Goal: Task Accomplishment & Management: Manage account settings

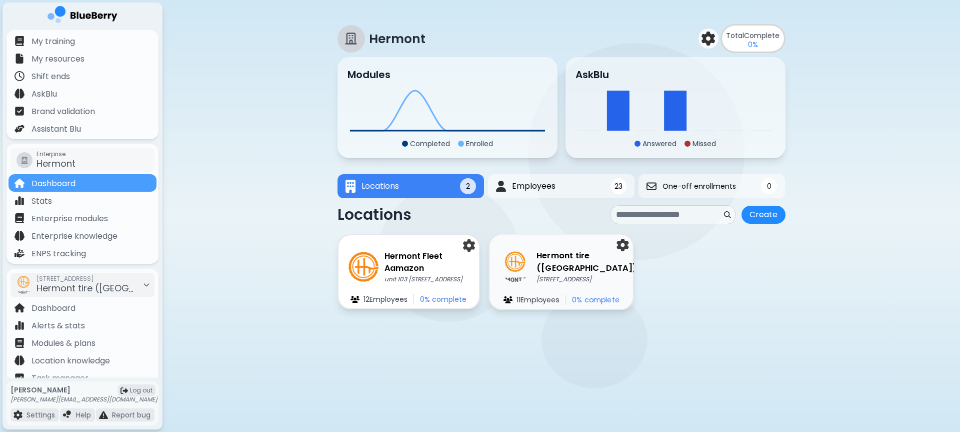
click at [540, 269] on h3 "Hermont tire ([GEOGRAPHIC_DATA])" at bounding box center [587, 262] width 100 height 25
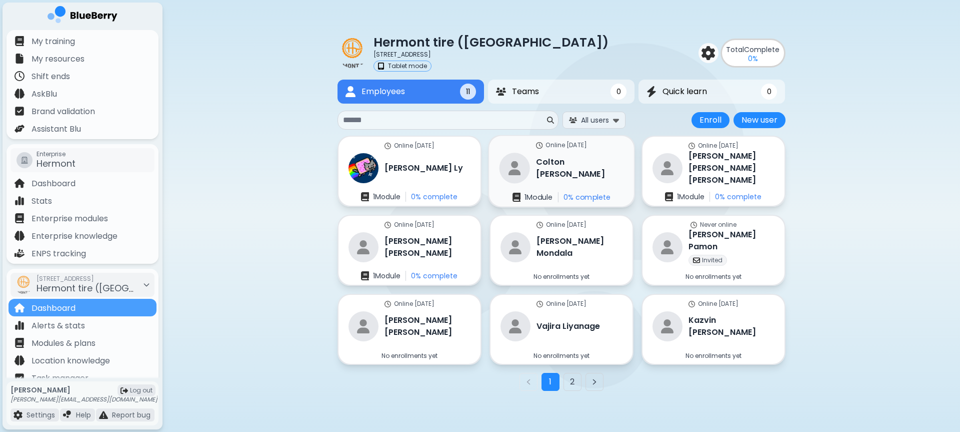
click at [591, 179] on div "Online [DATE] [PERSON_NAME] 1 Module 0 % complete" at bounding box center [561, 171] width 145 height 71
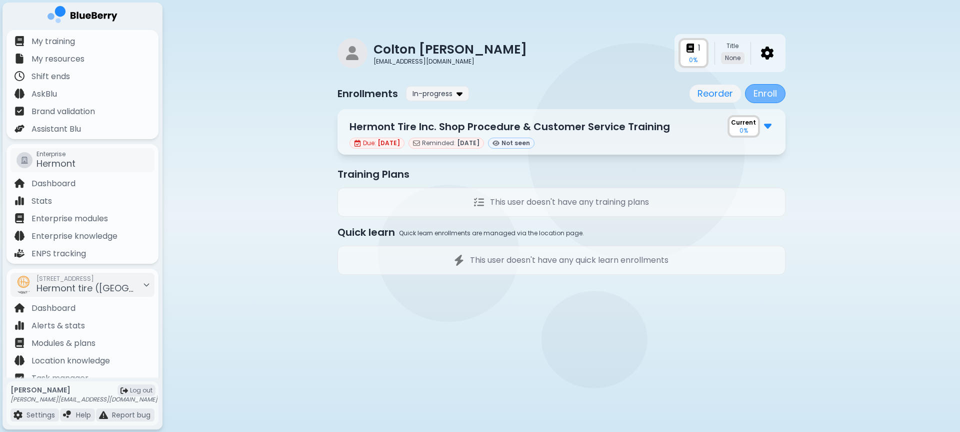
click at [752, 97] on button "Enroll" at bounding box center [765, 93] width 41 height 19
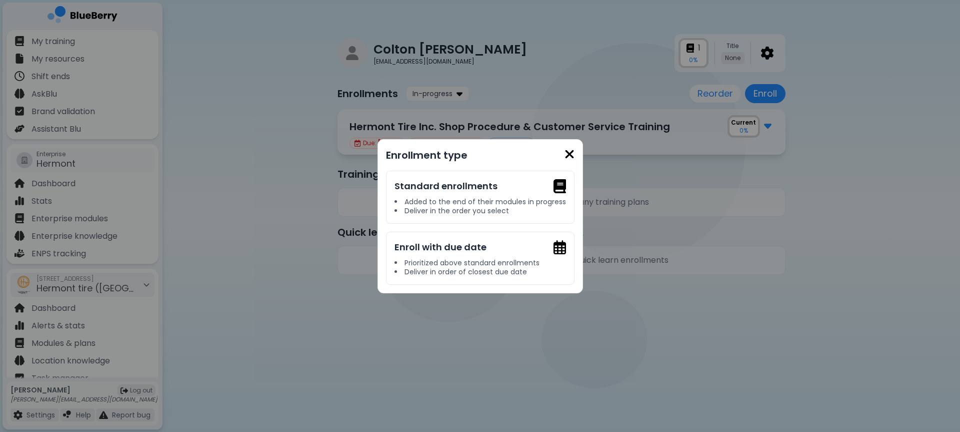
click at [576, 150] on div "Enrollment type Standard enrollments Added to the end of their modules in progr…" at bounding box center [481, 216] width 206 height 154
click at [573, 150] on img at bounding box center [570, 155] width 10 height 14
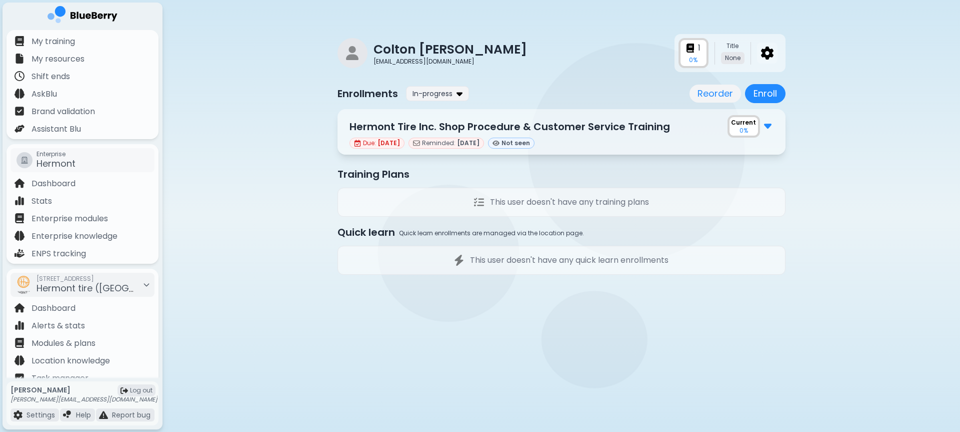
click at [758, 50] on div at bounding box center [767, 53] width 21 height 21
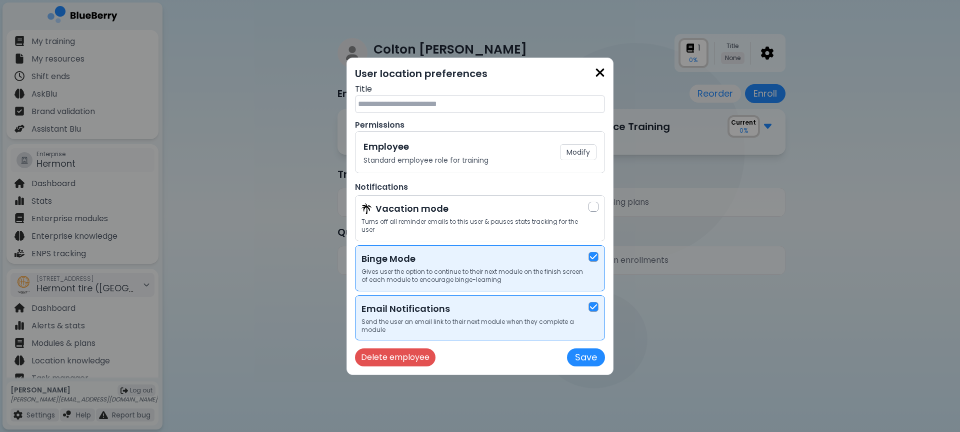
click at [602, 78] on img at bounding box center [600, 73] width 10 height 14
